Goal: Information Seeking & Learning: Learn about a topic

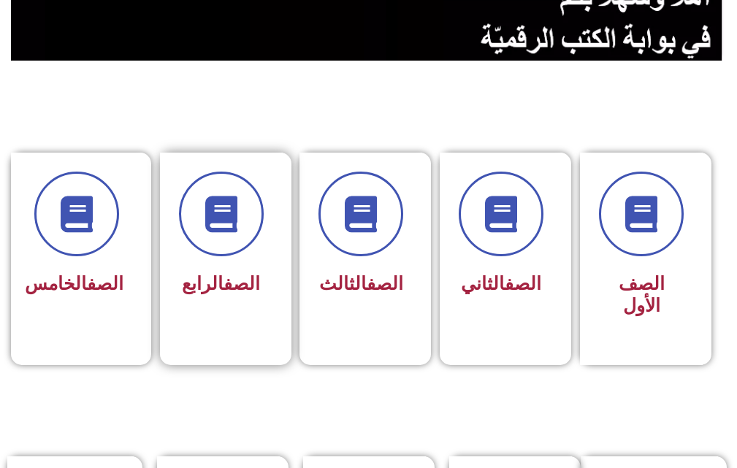
scroll to position [511, 0]
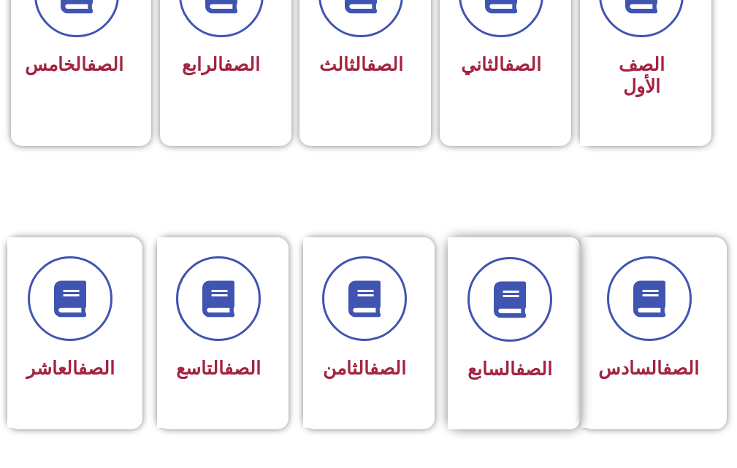
click at [565, 326] on div "الصف السابع" at bounding box center [510, 333] width 124 height 192
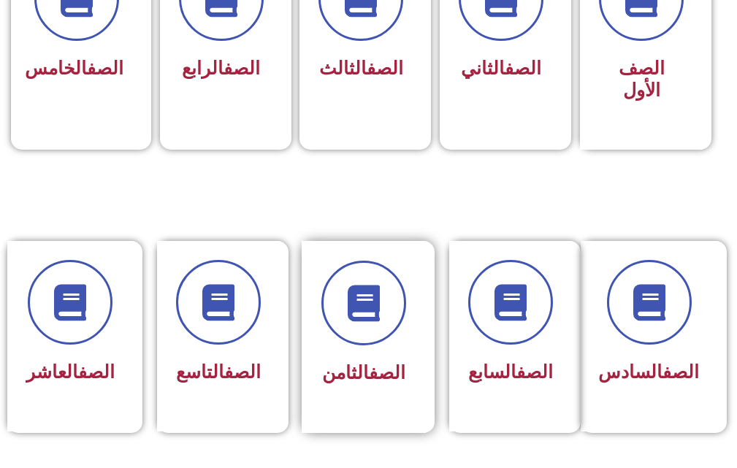
click at [313, 333] on div "الصف الثامن" at bounding box center [364, 337] width 124 height 192
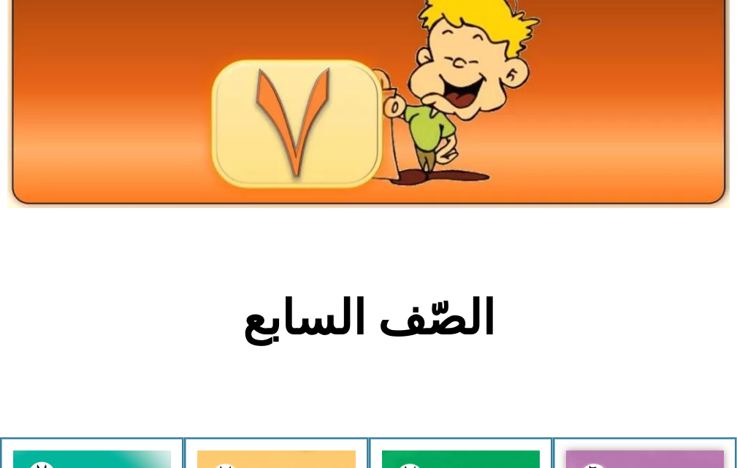
scroll to position [292, 0]
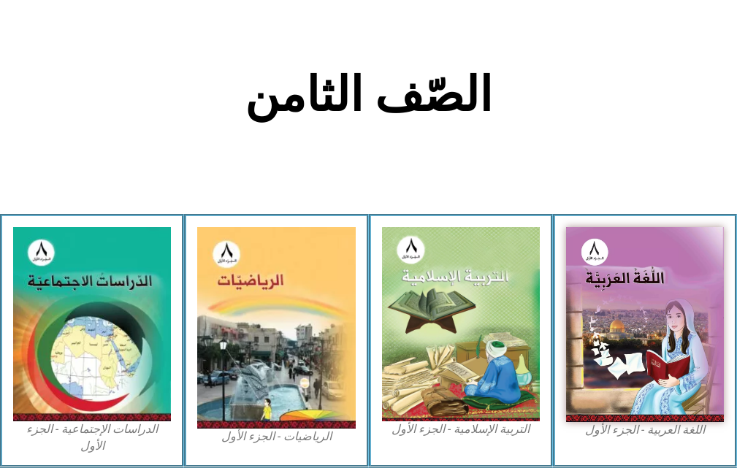
scroll to position [365, 0]
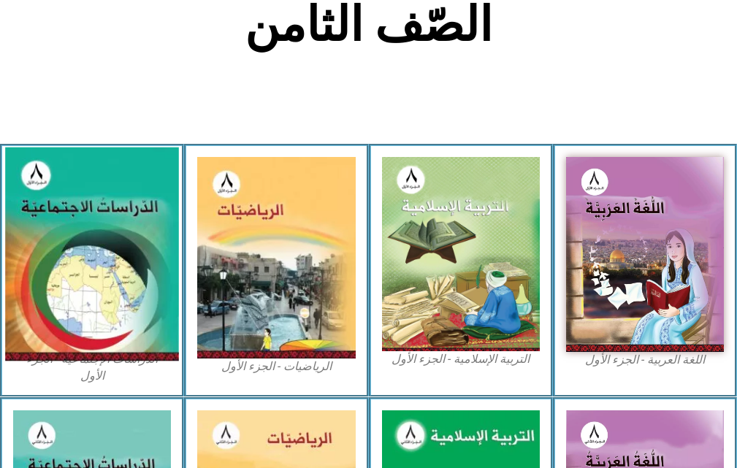
click at [18, 270] on img at bounding box center [92, 254] width 174 height 213
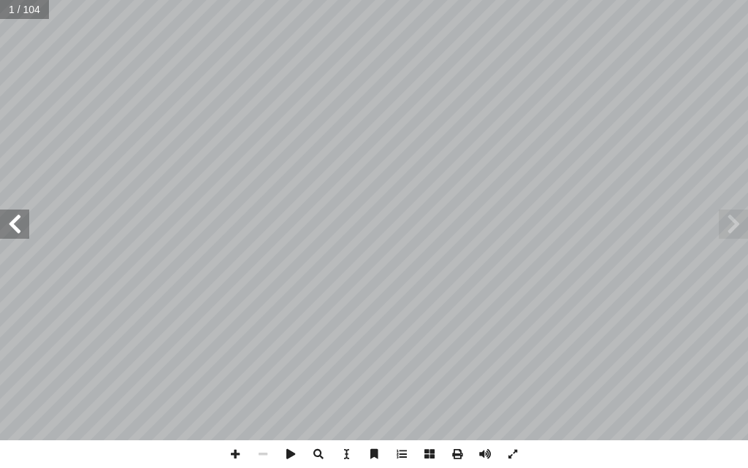
click at [27, 226] on span at bounding box center [14, 224] width 29 height 29
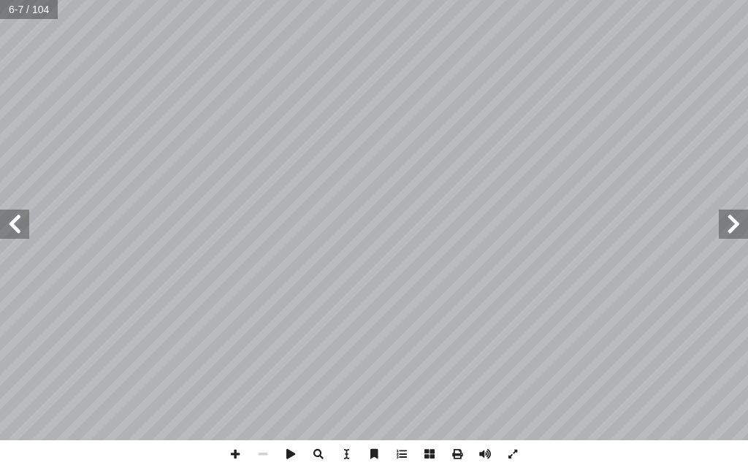
click at [27, 226] on span at bounding box center [14, 224] width 29 height 29
click at [229, 459] on span at bounding box center [235, 454] width 28 height 28
click at [729, 225] on span at bounding box center [733, 224] width 29 height 29
click at [16, 233] on span at bounding box center [14, 224] width 29 height 29
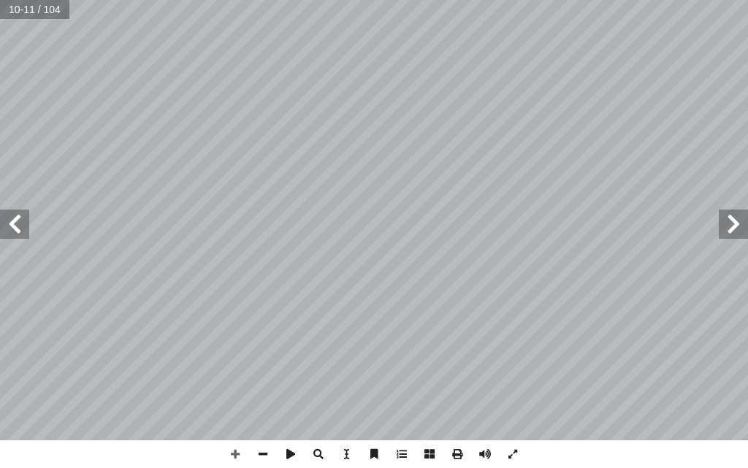
click at [6, 214] on span at bounding box center [14, 224] width 29 height 29
